Goal: Find specific page/section: Find specific page/section

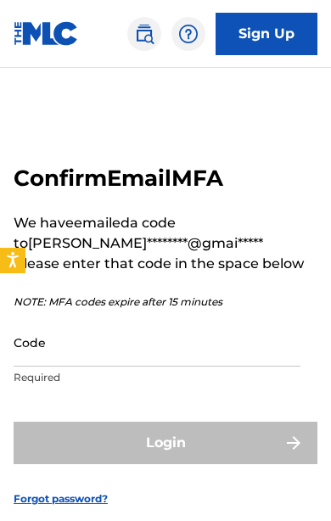
click at [195, 367] on input "Code" at bounding box center [157, 342] width 287 height 48
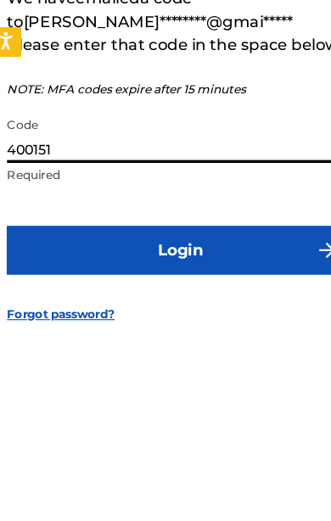
type input "400151"
click at [201, 422] on button "Login" at bounding box center [166, 443] width 304 height 42
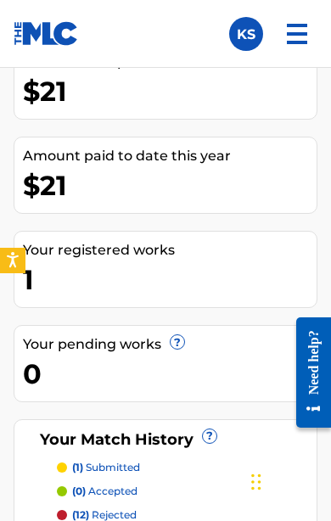
scroll to position [295, 0]
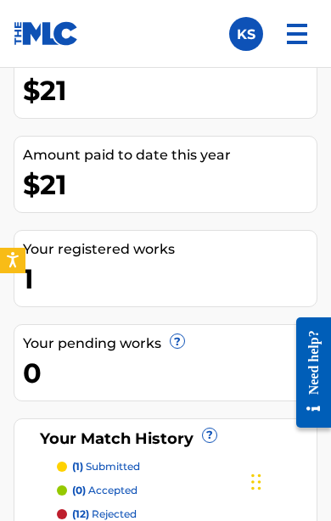
click at [249, 206] on div "Amount paid to date this year $21" at bounding box center [166, 174] width 304 height 77
click at [249, 205] on div "Amount paid to date this year $21" at bounding box center [166, 174] width 304 height 77
click at [182, 272] on div "1" at bounding box center [170, 279] width 294 height 38
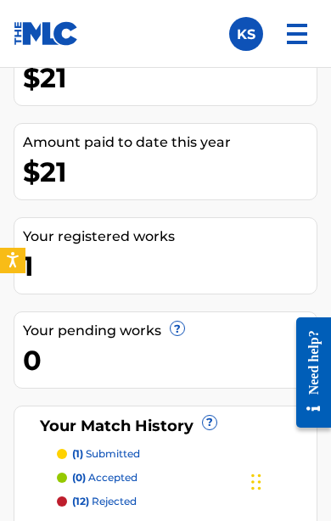
scroll to position [315, 0]
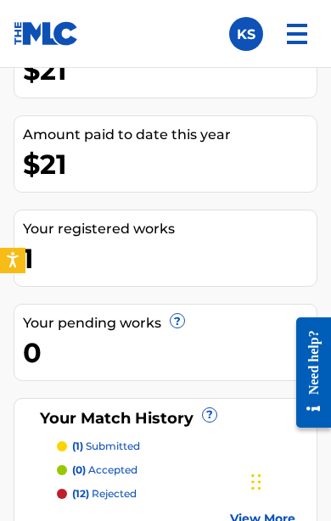
click at [120, 441] on p "(1) submitted" at bounding box center [106, 446] width 68 height 15
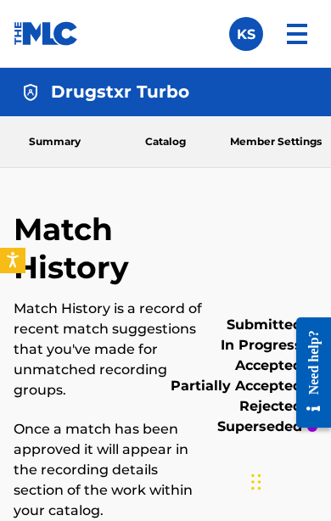
click at [192, 150] on link "Catalog" at bounding box center [165, 141] width 110 height 51
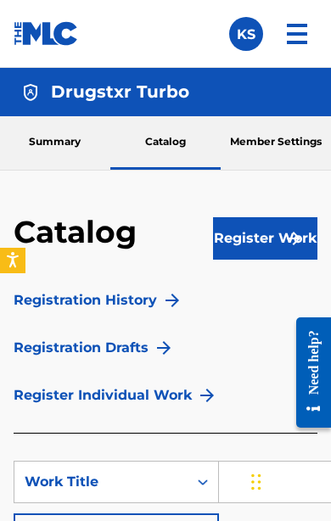
click at [294, 149] on link "Member Settings" at bounding box center [276, 142] width 110 height 53
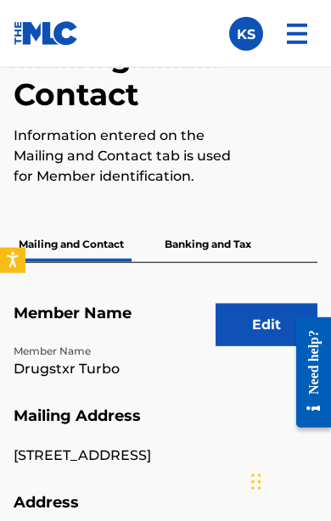
scroll to position [349, 0]
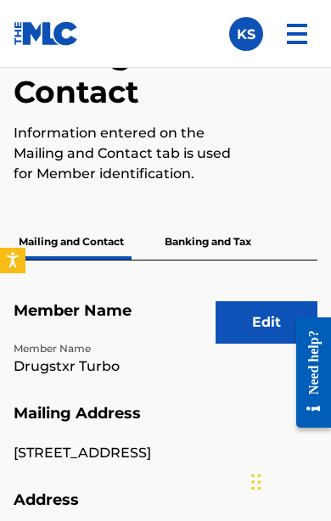
click at [229, 241] on p "Banking and Tax" at bounding box center [208, 242] width 97 height 36
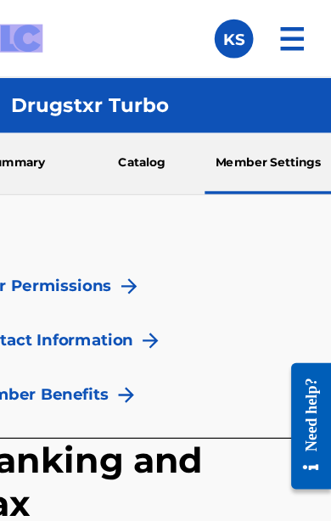
click at [277, 41] on img at bounding box center [297, 34] width 41 height 41
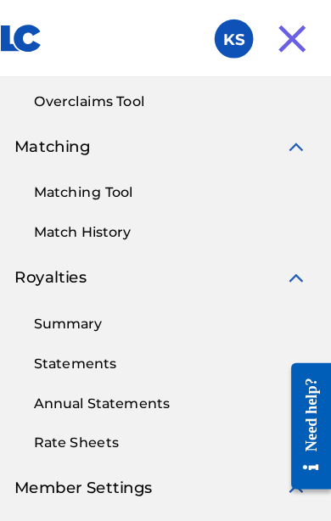
scroll to position [318, 0]
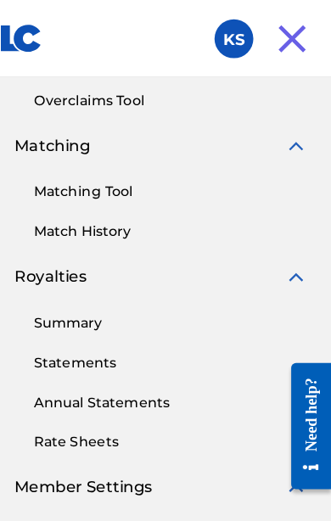
click at [106, 314] on link "Statements" at bounding box center [190, 317] width 239 height 18
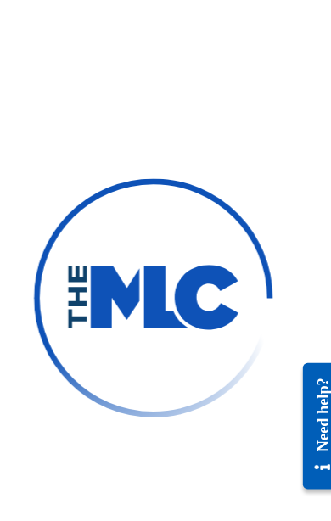
scroll to position [377, 0]
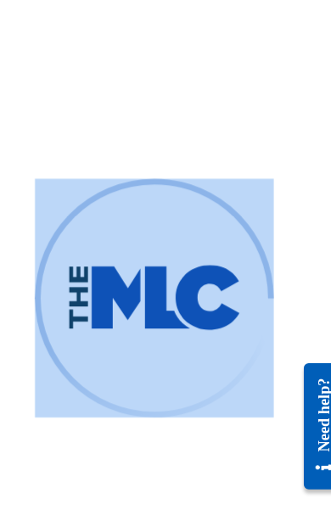
click at [248, 235] on div at bounding box center [165, 260] width 331 height 521
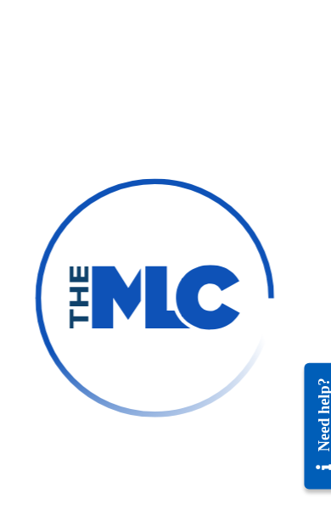
scroll to position [0, 0]
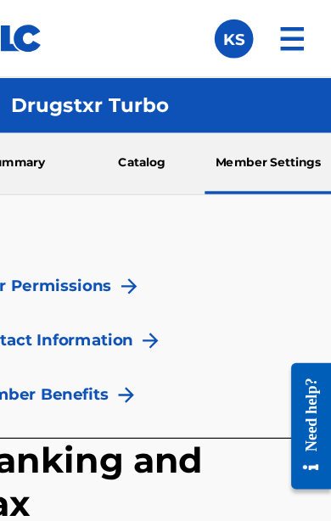
click at [277, 43] on img at bounding box center [297, 34] width 41 height 41
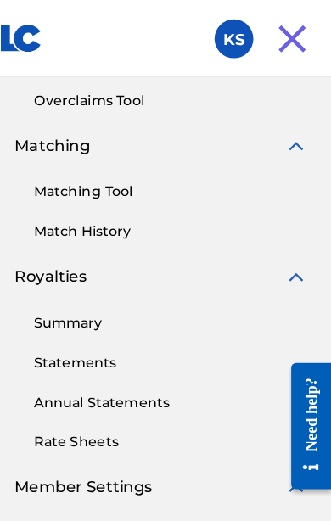
click at [77, 322] on link "Statements" at bounding box center [190, 317] width 239 height 18
